Goal: Find specific page/section: Find specific page/section

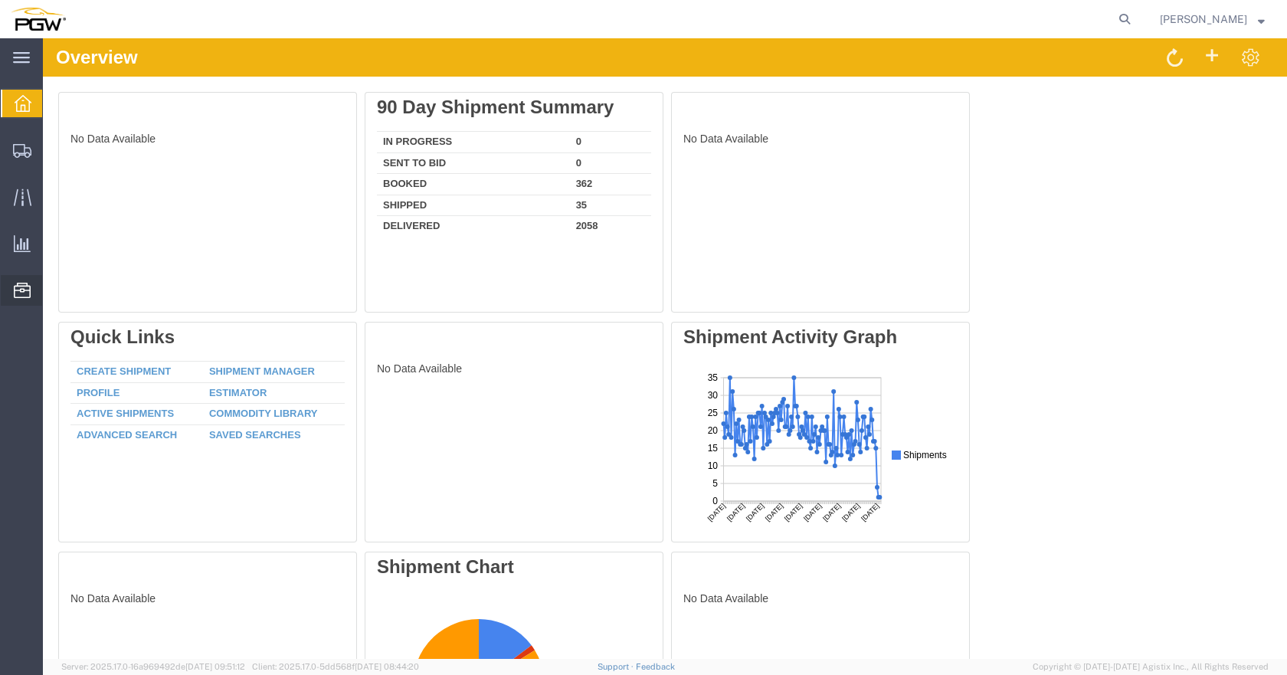
click at [0, 0] on span "Location Appointment" at bounding box center [0, 0] width 0 height 0
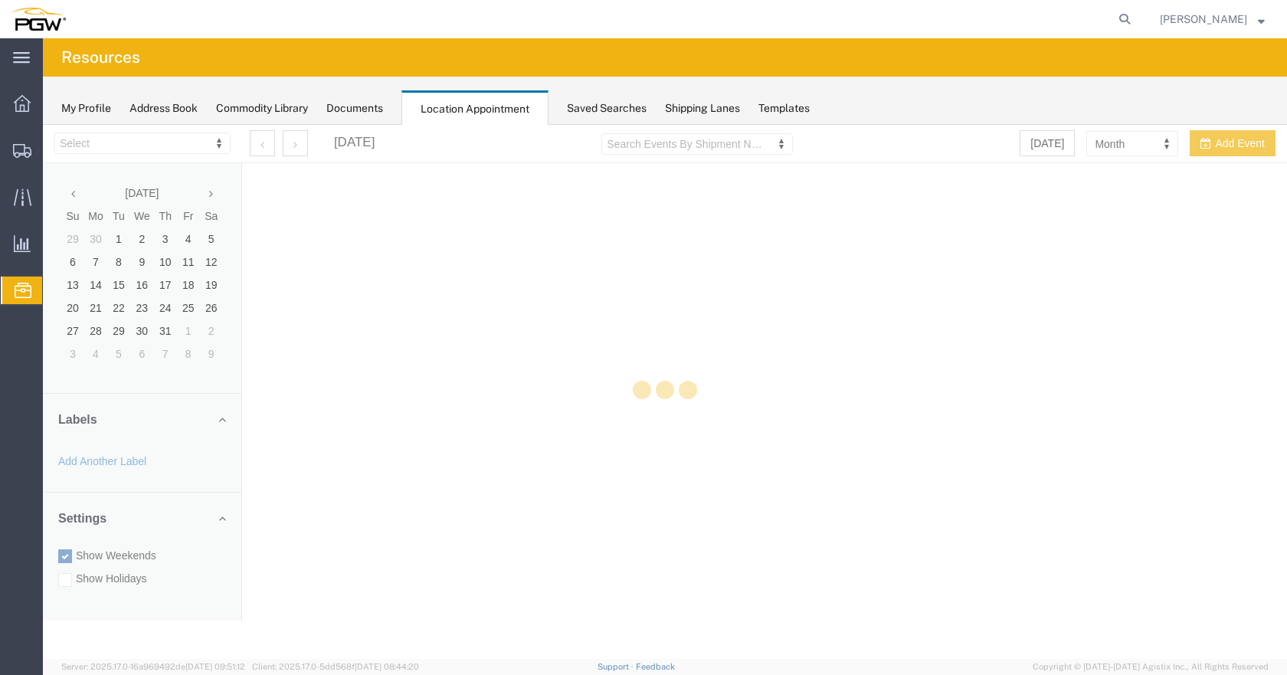
select select "28253"
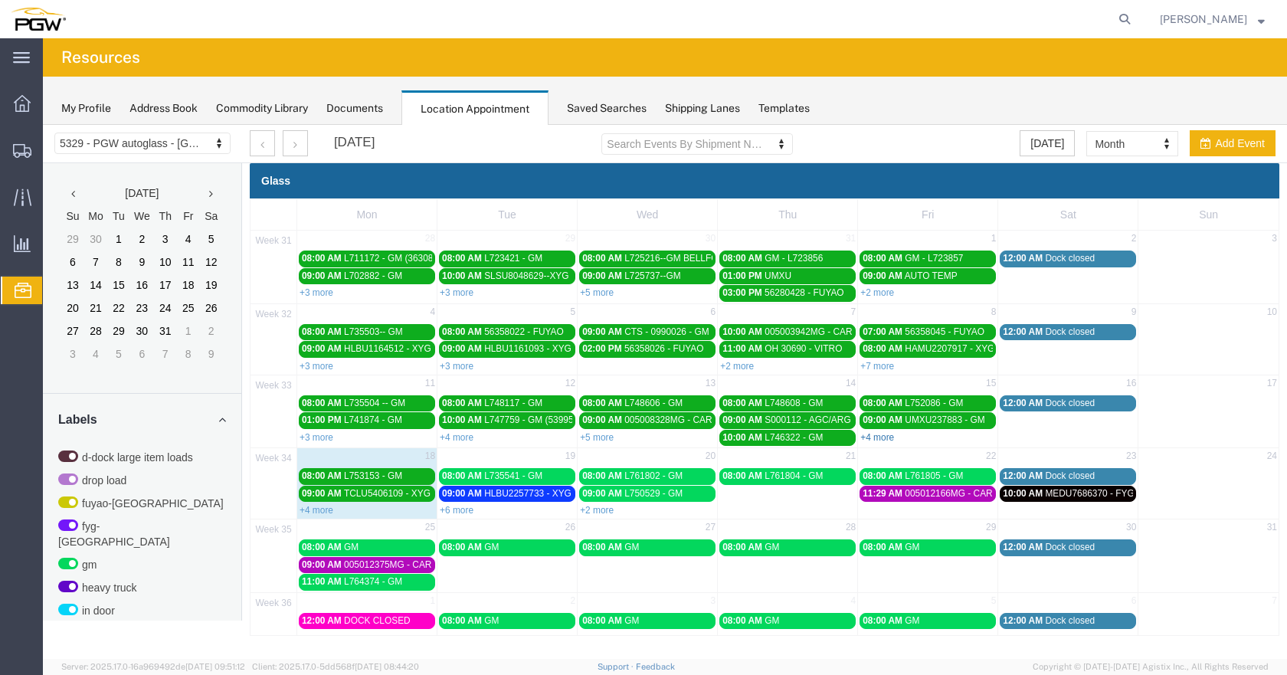
click at [885, 437] on link "+4 more" at bounding box center [877, 437] width 34 height 11
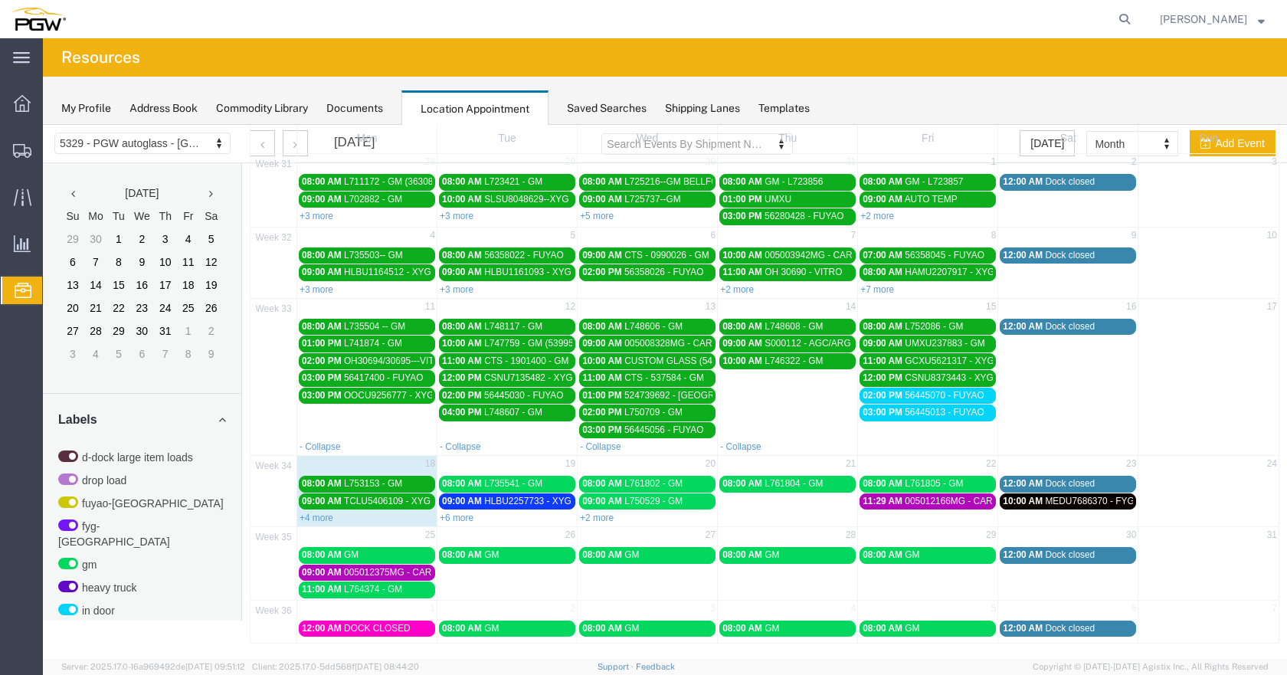
scroll to position [77, 0]
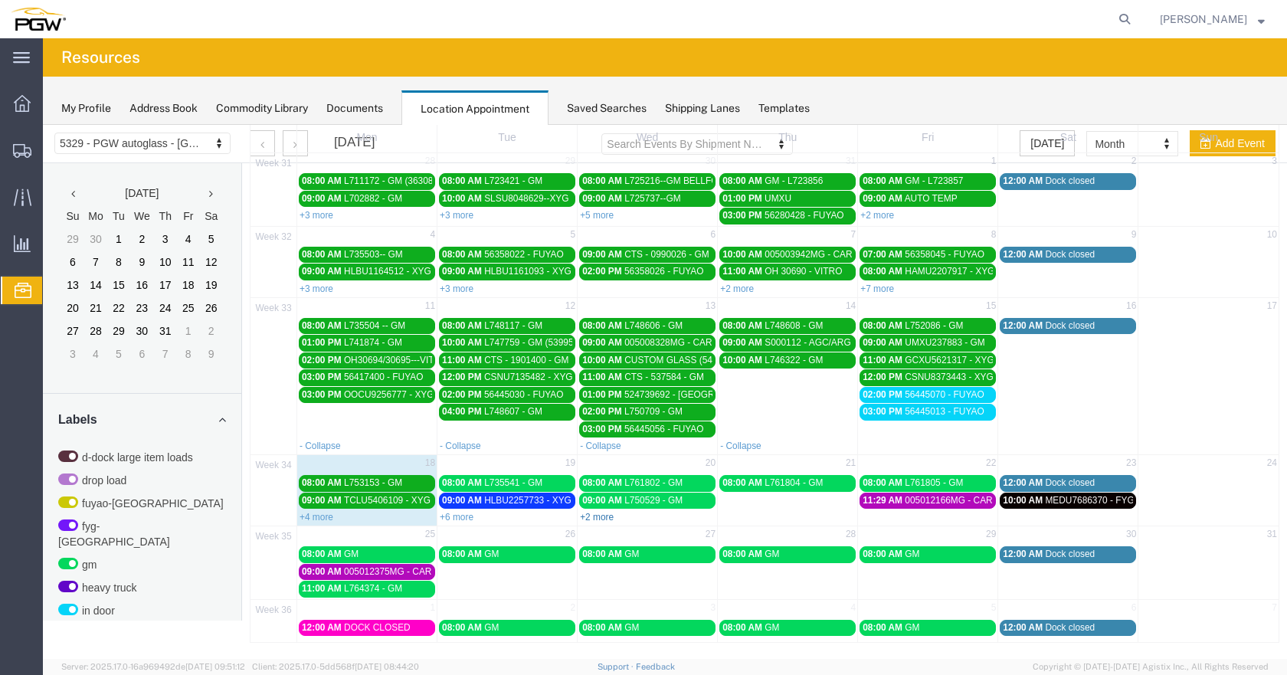
click at [602, 518] on link "+2 more" at bounding box center [597, 517] width 34 height 11
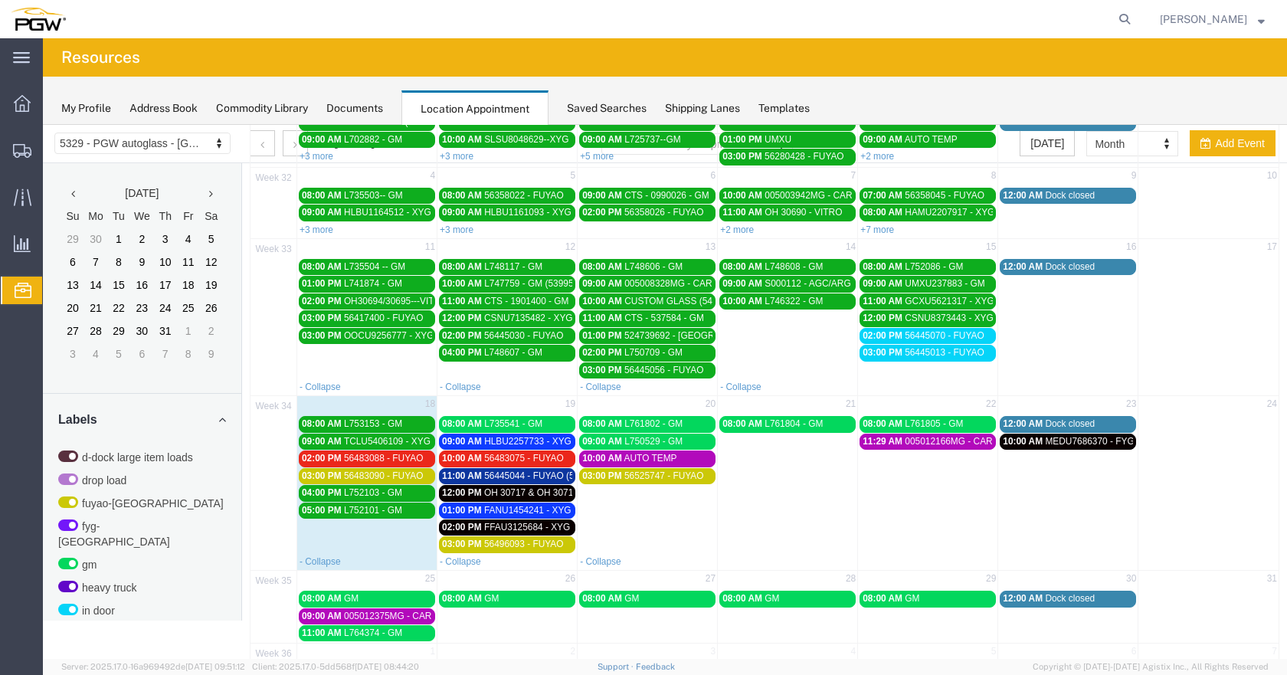
scroll to position [180, 0]
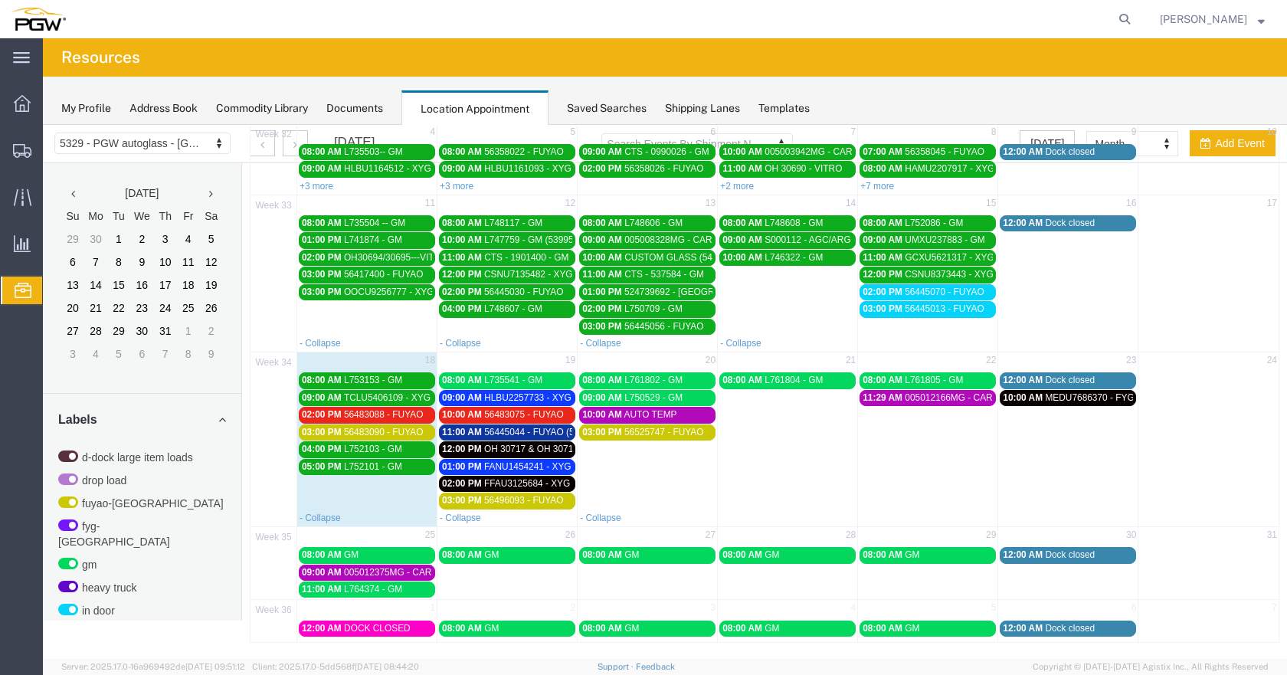
click at [378, 414] on span "56483088 - FUYAO" at bounding box center [384, 414] width 80 height 11
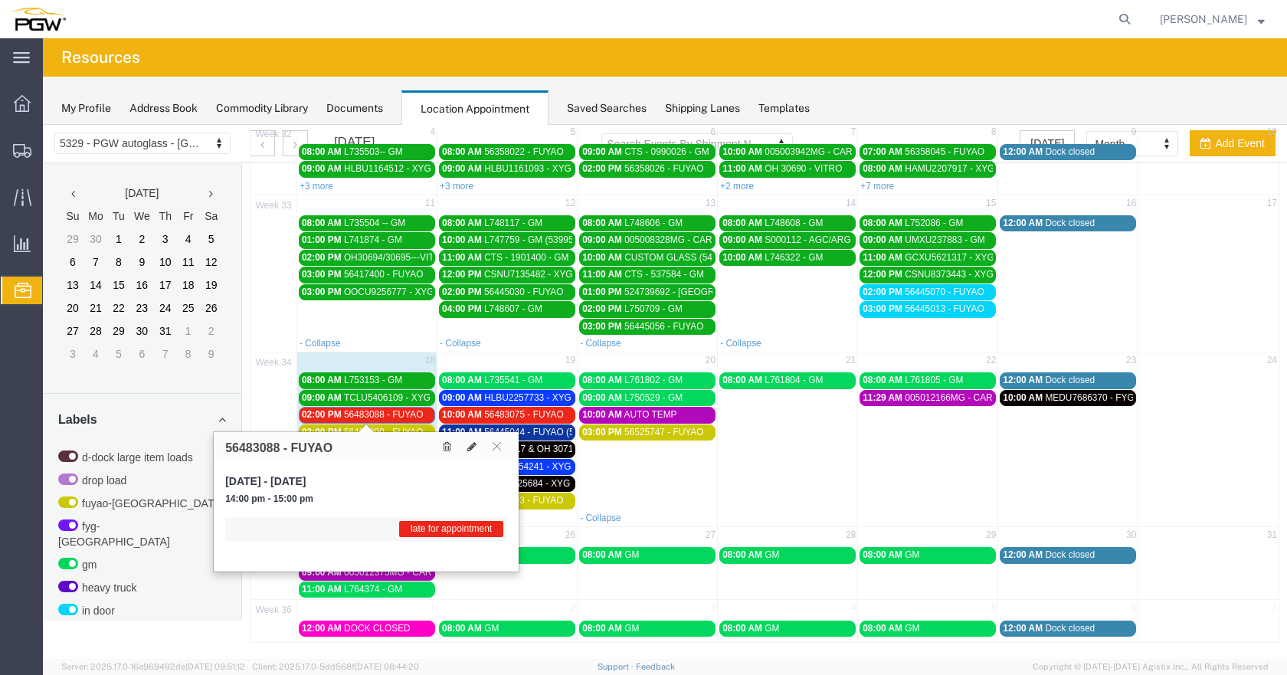
click at [381, 413] on span "56483088 - FUYAO" at bounding box center [384, 414] width 80 height 11
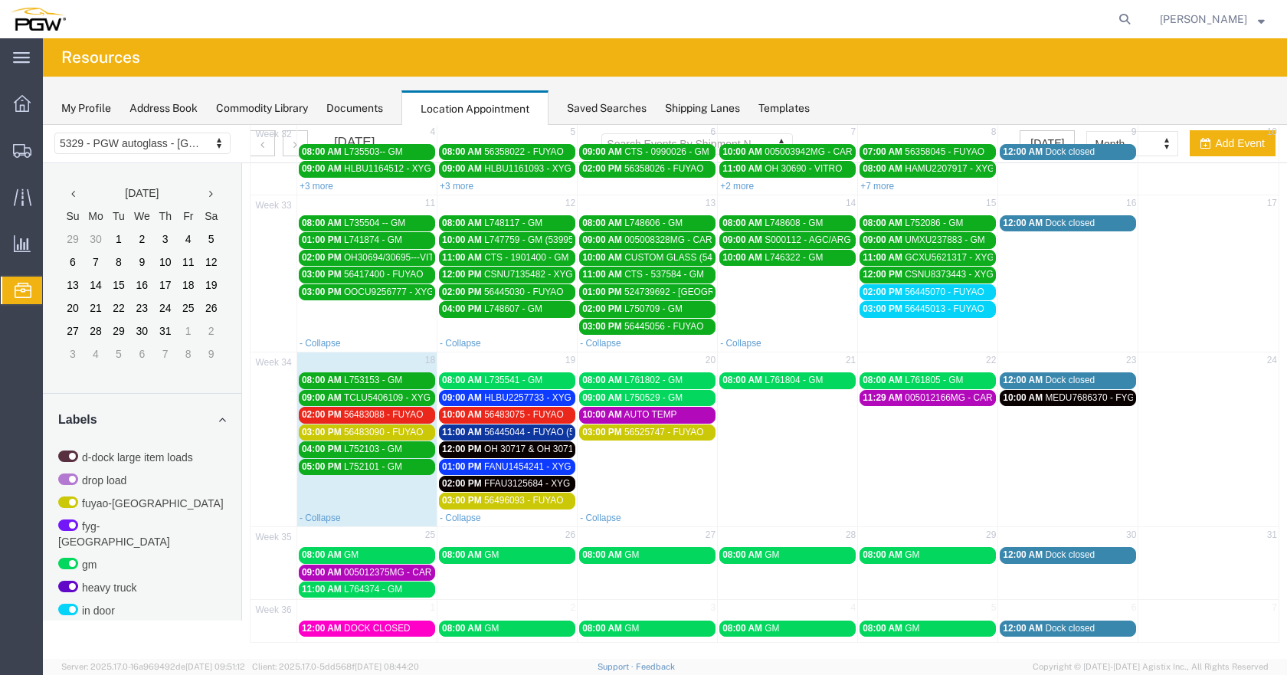
click at [381, 432] on span "56483090 - FUYAO" at bounding box center [384, 432] width 80 height 11
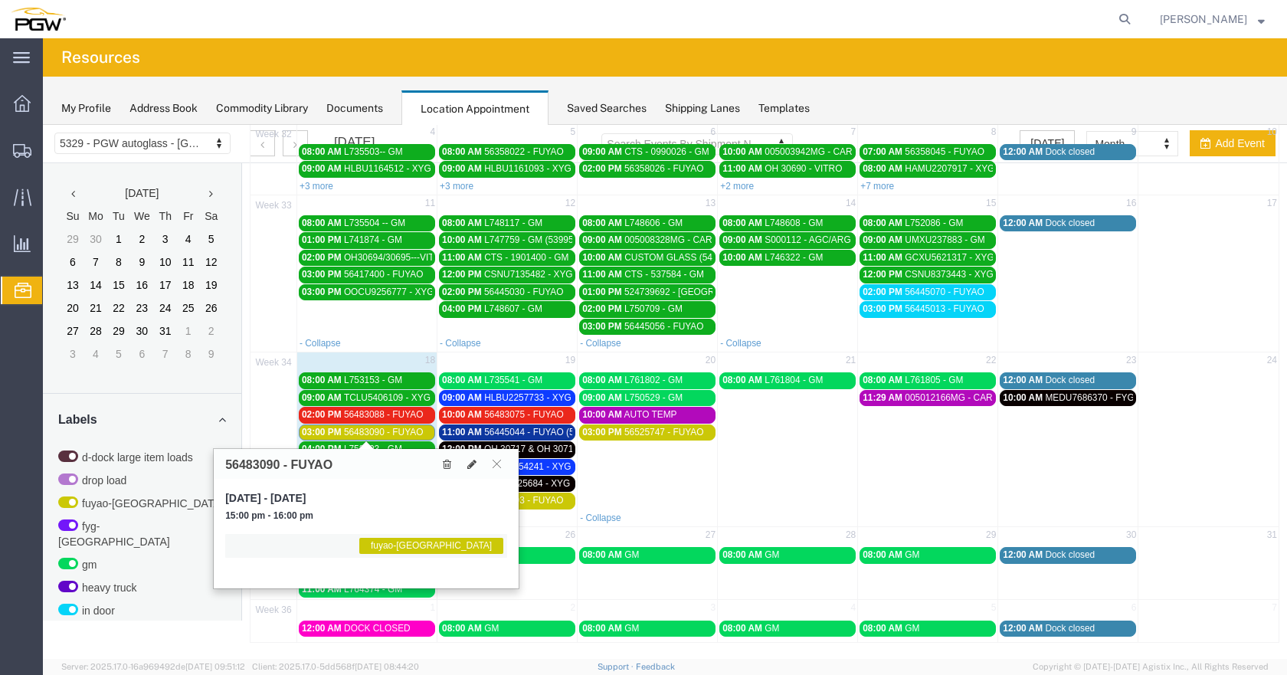
click at [382, 432] on span "56483090 - FUYAO" at bounding box center [384, 432] width 80 height 11
